Goal: Information Seeking & Learning: Learn about a topic

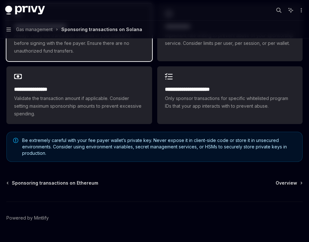
scroll to position [1871, 0]
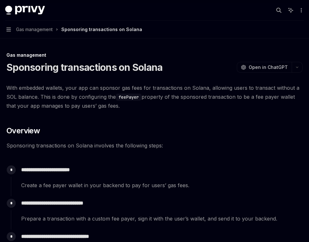
scroll to position [1871, 0]
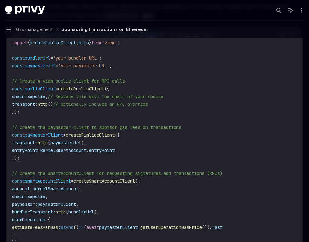
scroll to position [722, 0]
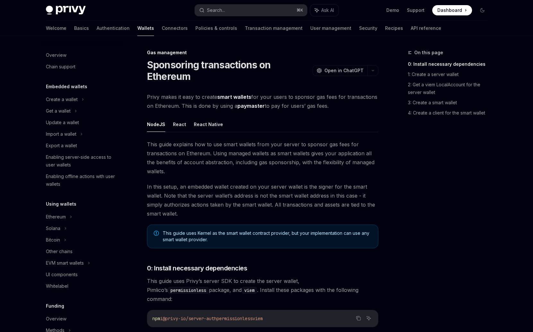
scroll to position [223, 0]
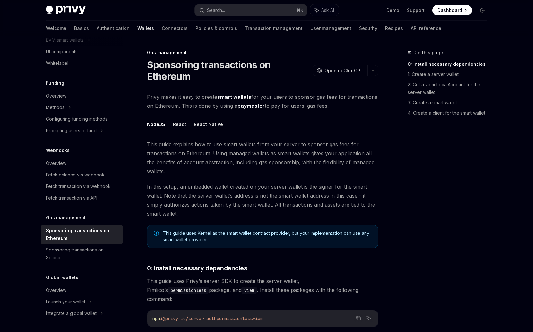
type textarea "*"
